Goal: Find specific page/section: Find specific page/section

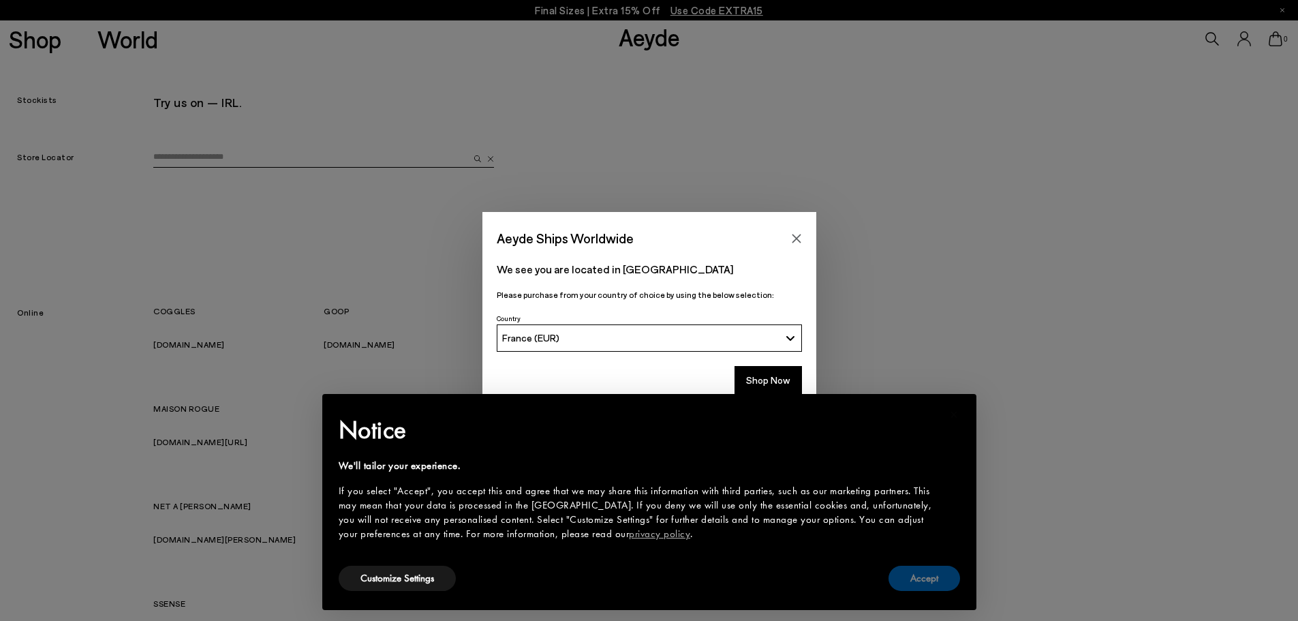
click at [922, 578] on button "Accept" at bounding box center [924, 577] width 72 height 25
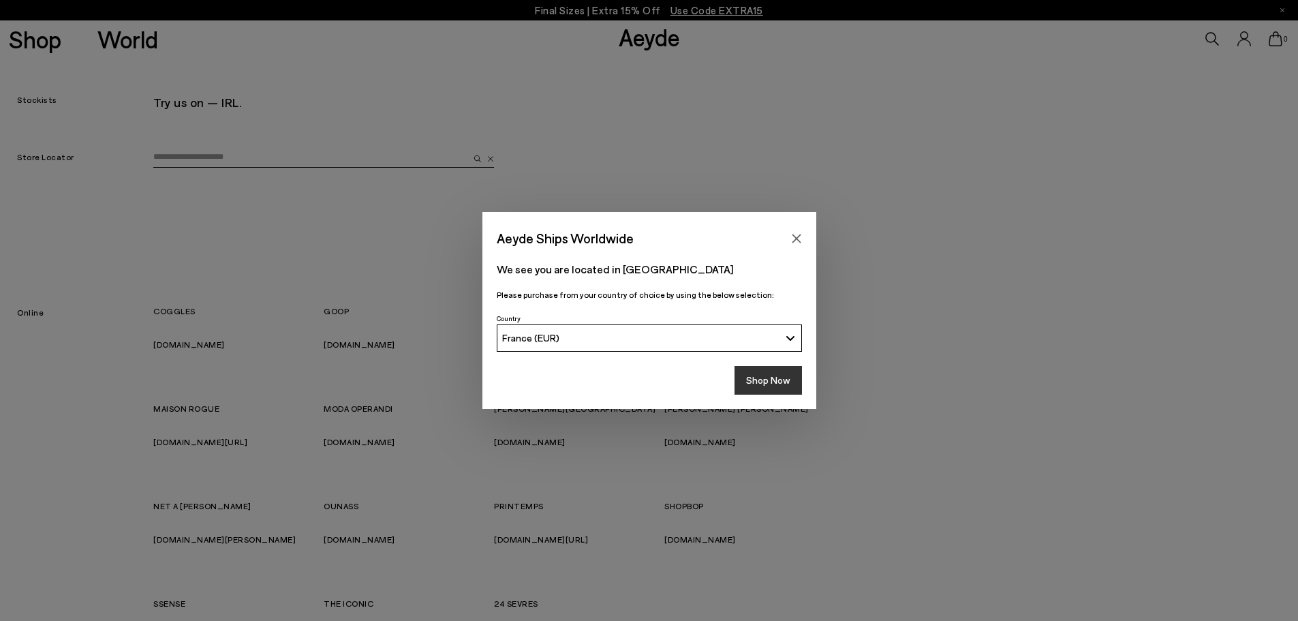
click at [779, 381] on button "Shop Now" at bounding box center [767, 380] width 67 height 29
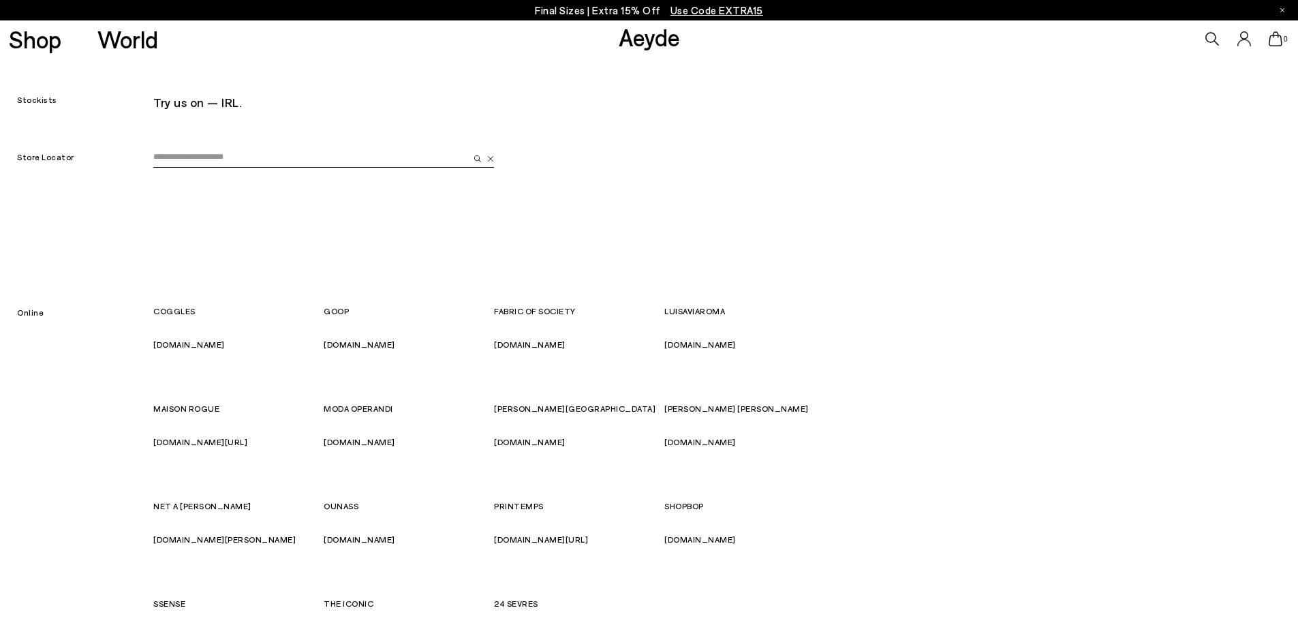
click at [263, 158] on input "email" at bounding box center [310, 157] width 315 height 20
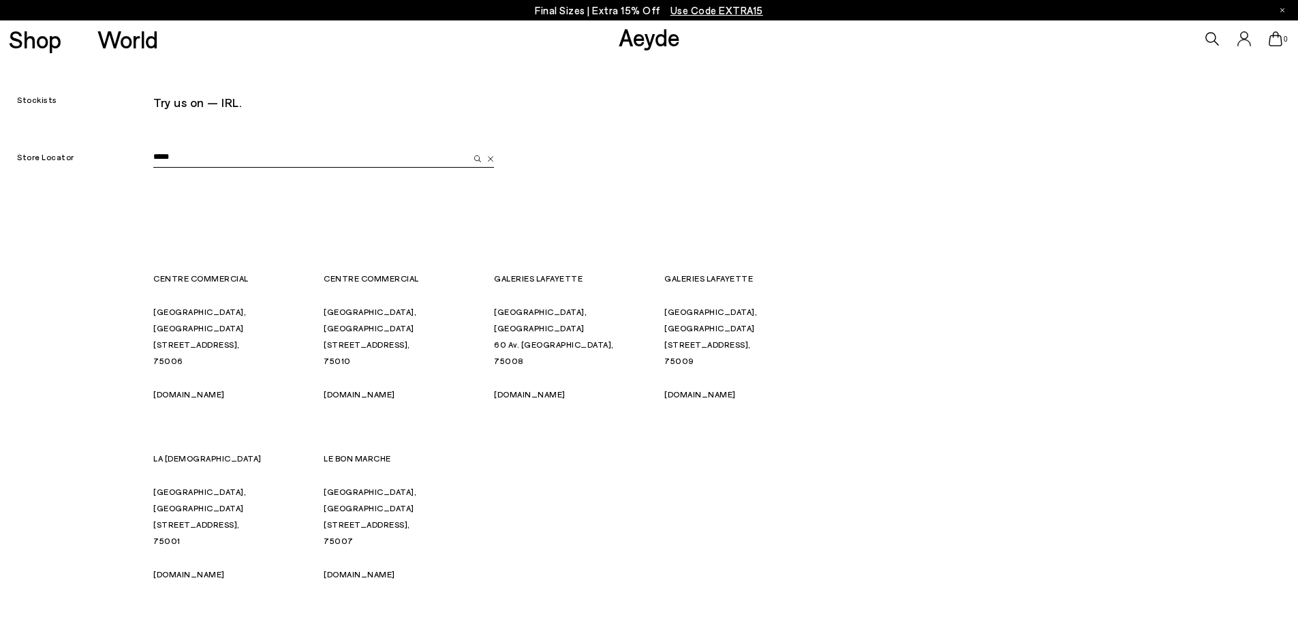
type input "*****"
click at [478, 159] on img "submit" at bounding box center [477, 158] width 7 height 7
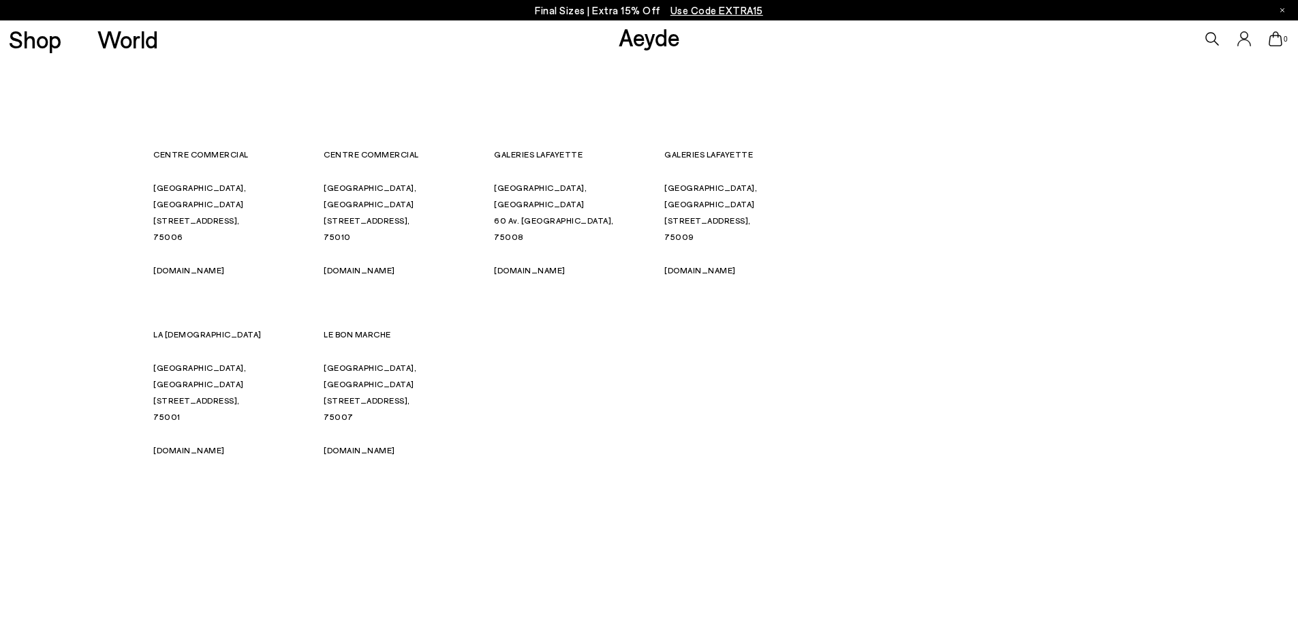
scroll to position [136, 0]
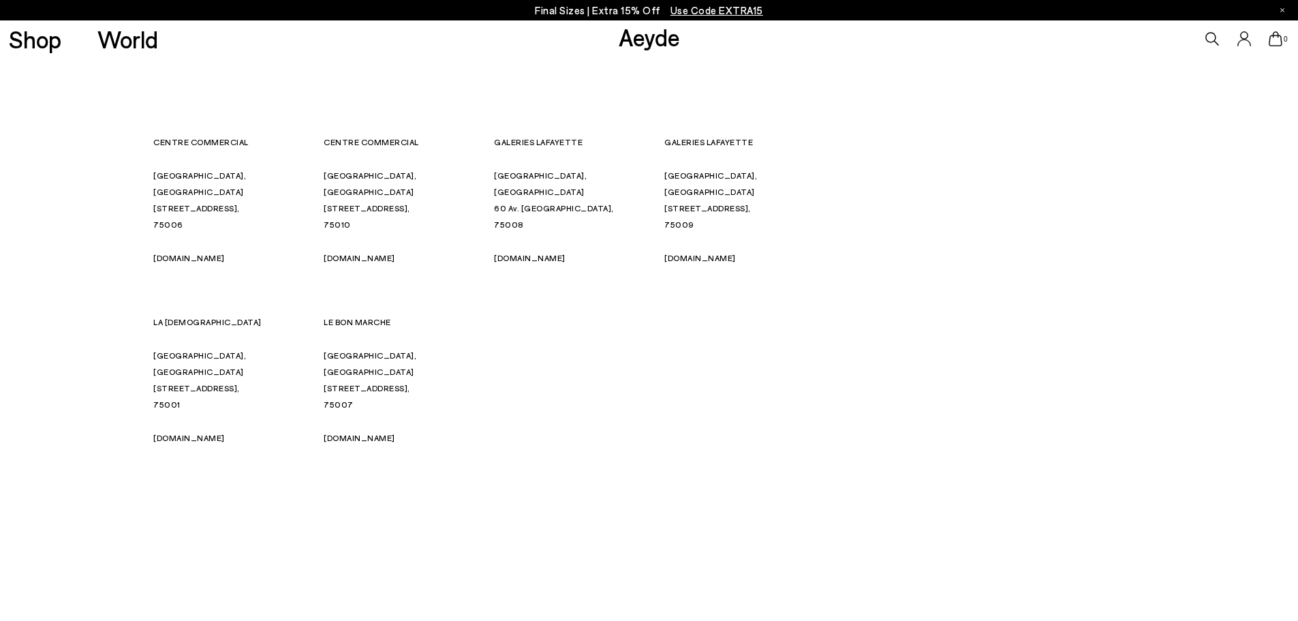
drag, startPoint x: 429, startPoint y: 428, endPoint x: 513, endPoint y: 410, distance: 85.8
click at [513, 410] on div "CENTRE COMMERCIAL Paris, France 9 Rue Madame, 75006 centrecommercial.cc CENTRE …" at bounding box center [493, 314] width 681 height 360
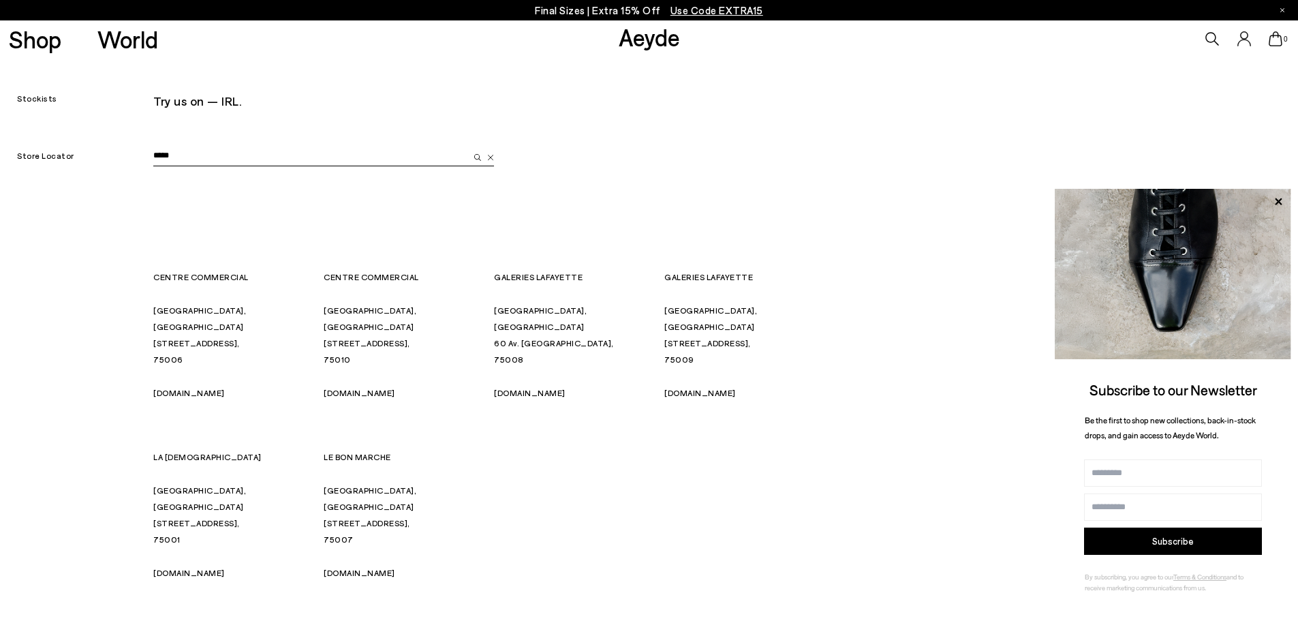
scroll to position [0, 0]
